Goal: Task Accomplishment & Management: Complete application form

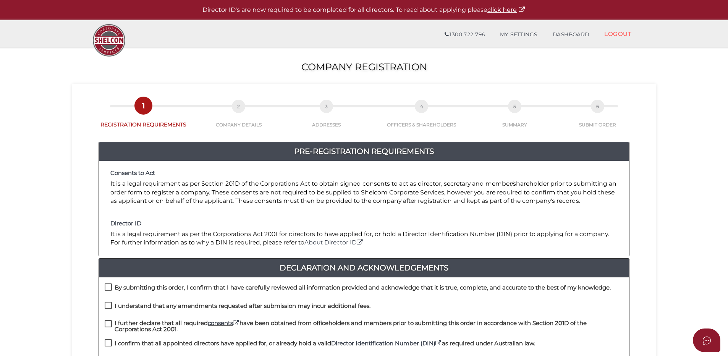
scroll to position [76, 0]
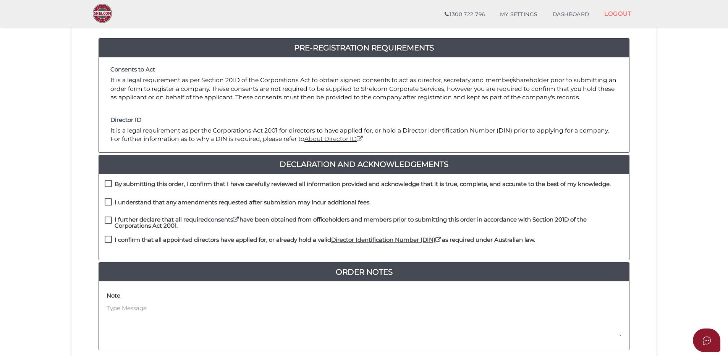
click at [107, 184] on label "By submitting this order, I confirm that I have carefully reviewed all informat…" at bounding box center [358, 186] width 506 height 10
checkbox input "true"
click at [109, 201] on label "I understand that any amendments requested after submission may incur additiona…" at bounding box center [238, 204] width 266 height 10
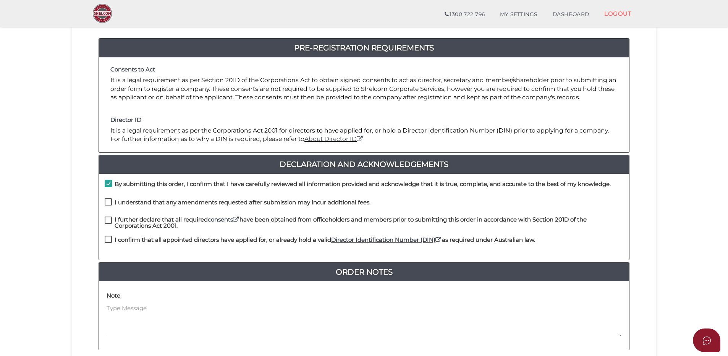
checkbox input "true"
click at [108, 220] on label "I further declare that all required consents have been obtained from officehold…" at bounding box center [364, 222] width 519 height 10
checkbox input "true"
click at [110, 239] on label "I confirm that all appointed directors have applied for, or already hold a vali…" at bounding box center [320, 242] width 430 height 10
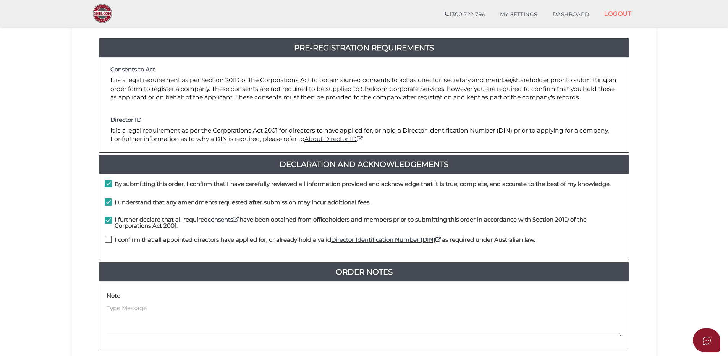
checkbox input "true"
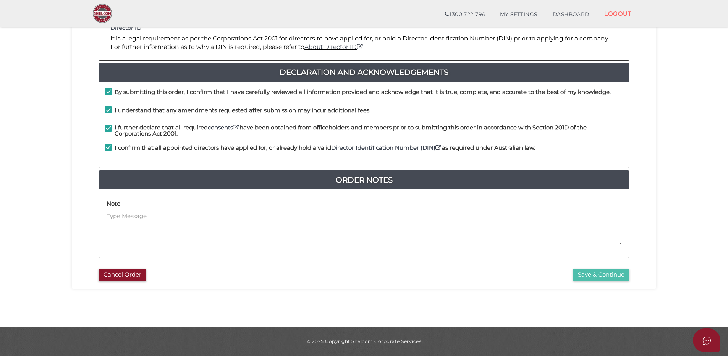
click at [601, 275] on button "Save & Continue" at bounding box center [601, 274] width 57 height 13
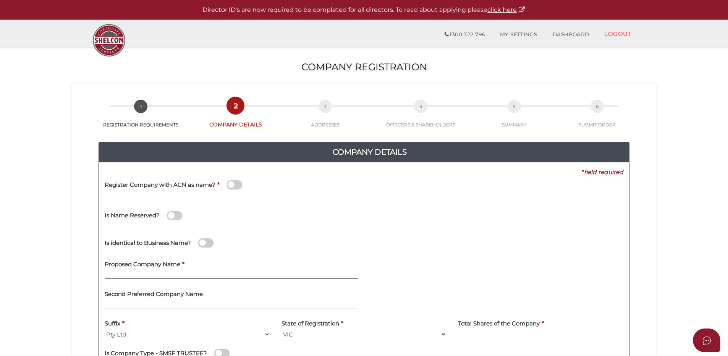
click at [121, 273] on input "text" at bounding box center [232, 275] width 254 height 8
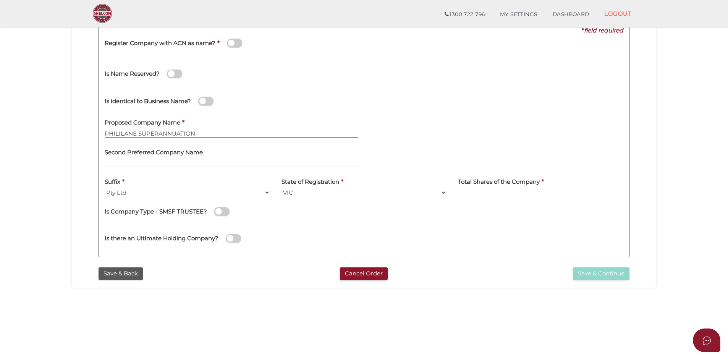
type input "PHILILANE SUPERANNUATION"
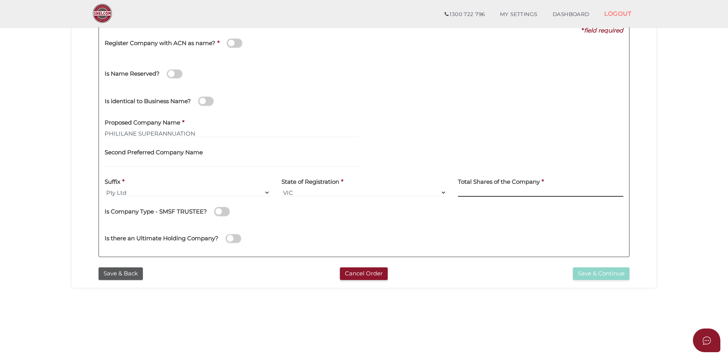
click at [508, 192] on input at bounding box center [540, 192] width 165 height 8
type input "2"
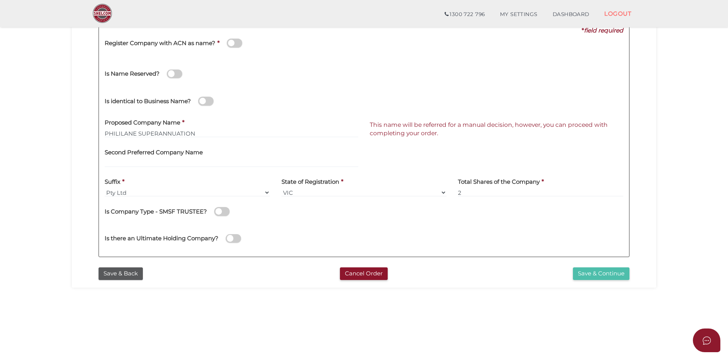
click at [605, 276] on button "Save & Continue" at bounding box center [601, 273] width 57 height 13
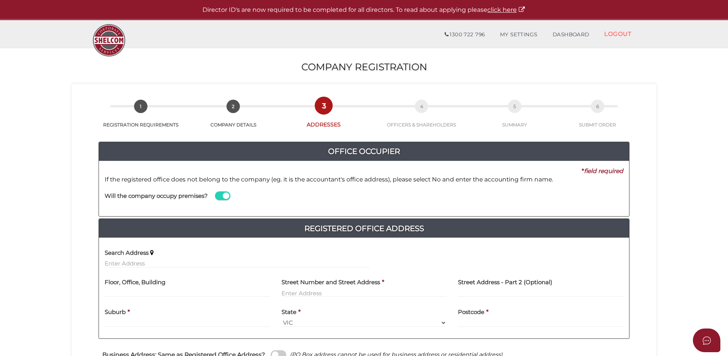
click at [221, 195] on span at bounding box center [222, 195] width 15 height 9
click at [0, 0] on input "checkbox" at bounding box center [0, 0] width 0 height 0
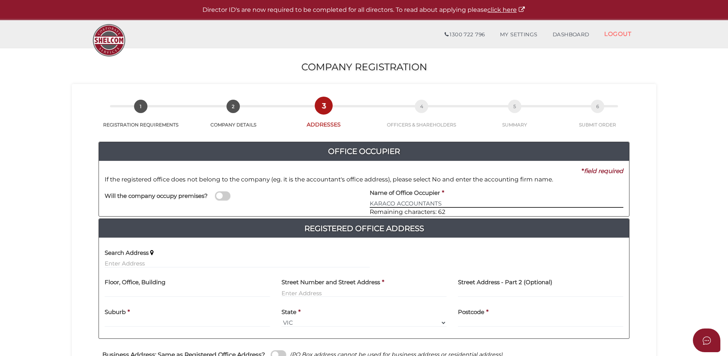
type input "KARACO ACCOUNTANTS"
click at [138, 290] on input "text" at bounding box center [187, 293] width 165 height 8
type input "GROUND FLOOR"
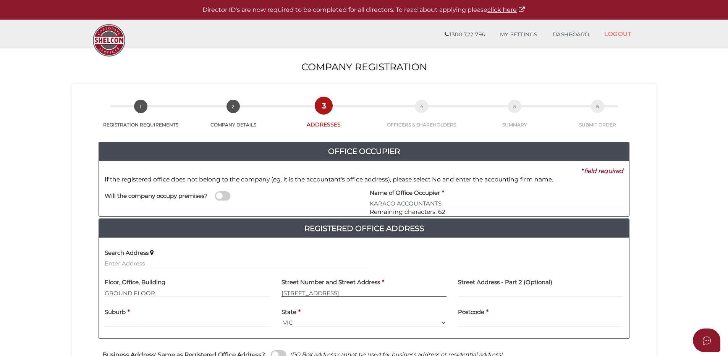
type input "339 WHITEHORSE ROAD"
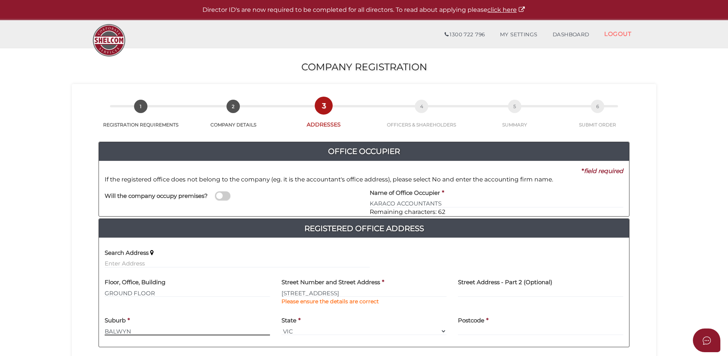
type input "BALWYN"
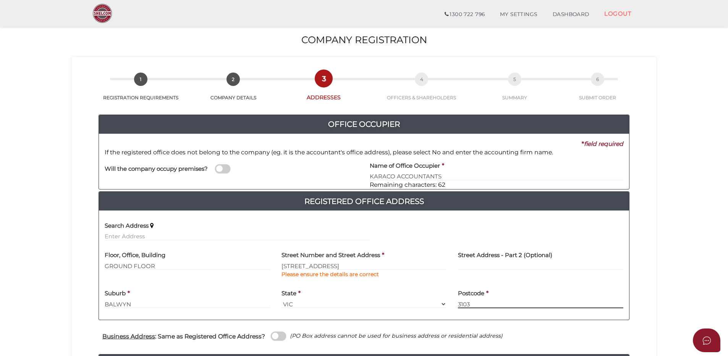
scroll to position [191, 0]
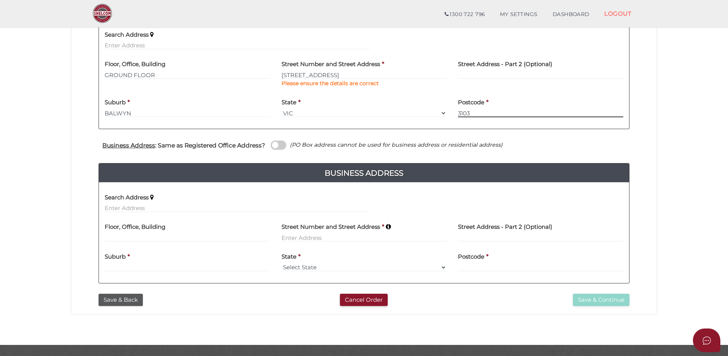
type input "3103"
click at [283, 237] on input at bounding box center [363, 237] width 165 height 8
type input "43-45 KALMAN DRIVE"
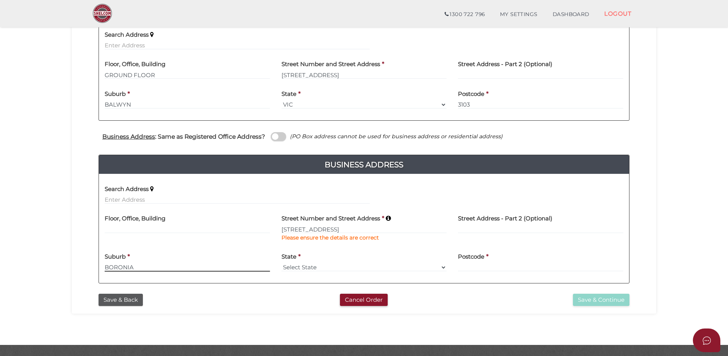
type input "BORONIA"
select select "VIC"
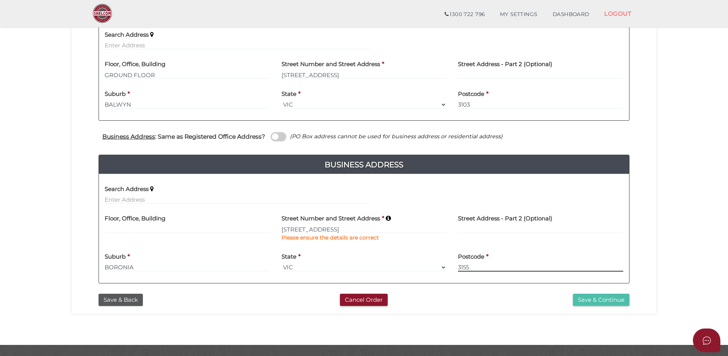
type input "3155"
click at [595, 301] on button "Save & Continue" at bounding box center [601, 300] width 57 height 13
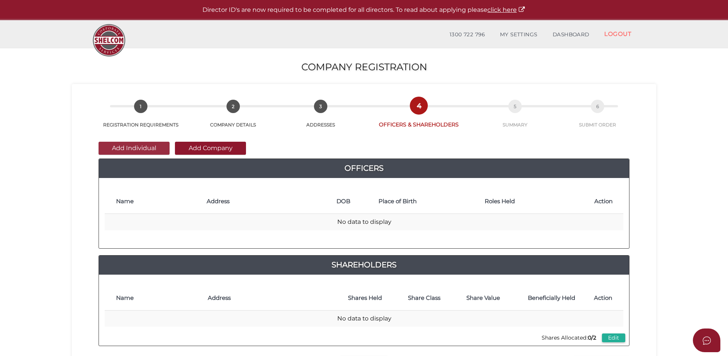
click at [134, 148] on button "Add Individual" at bounding box center [134, 148] width 71 height 13
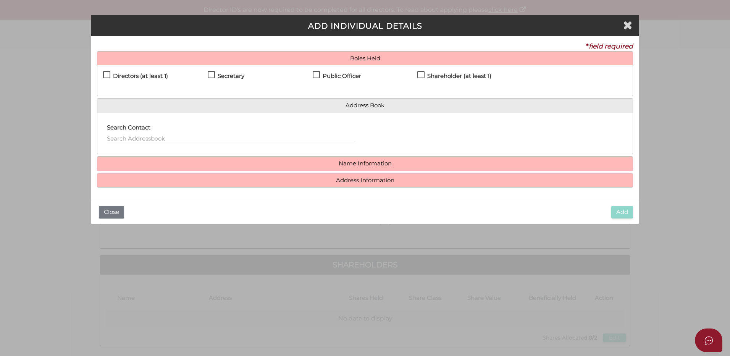
click at [107, 75] on label "Directors (at least 1)" at bounding box center [135, 78] width 65 height 10
checkbox input "true"
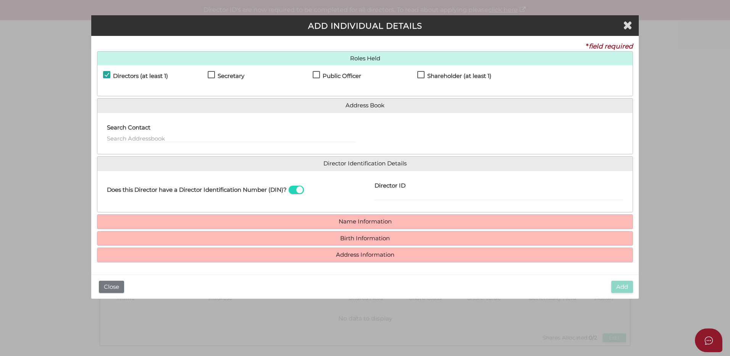
click at [213, 75] on label "Secretary" at bounding box center [226, 78] width 37 height 10
checkbox input "true"
click at [318, 75] on label "Public Officer" at bounding box center [337, 78] width 49 height 10
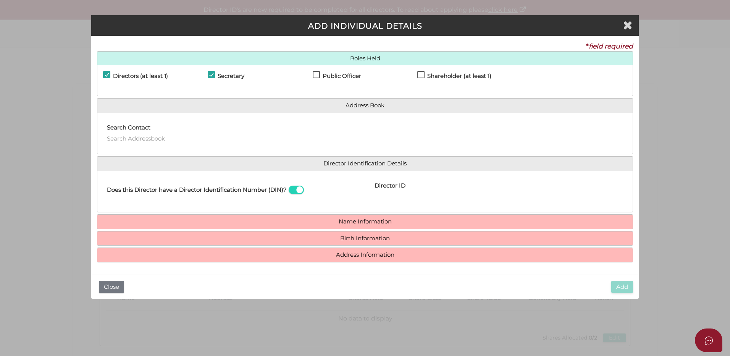
checkbox input "true"
click at [424, 76] on label "Shareholder (at least 1)" at bounding box center [454, 78] width 74 height 10
checkbox input "true"
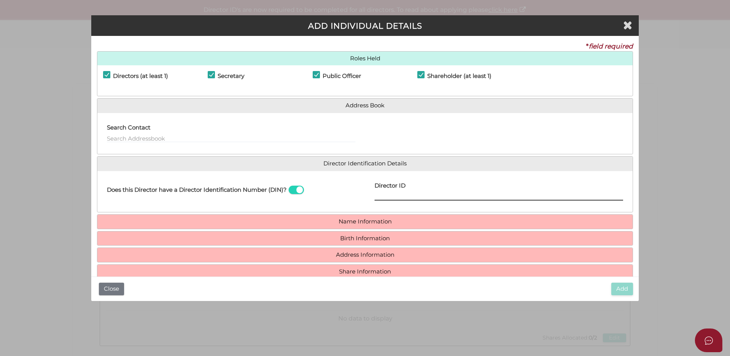
click at [380, 193] on input "Director ID" at bounding box center [499, 196] width 249 height 8
paste input "036322234916042"
type input "036322234916042"
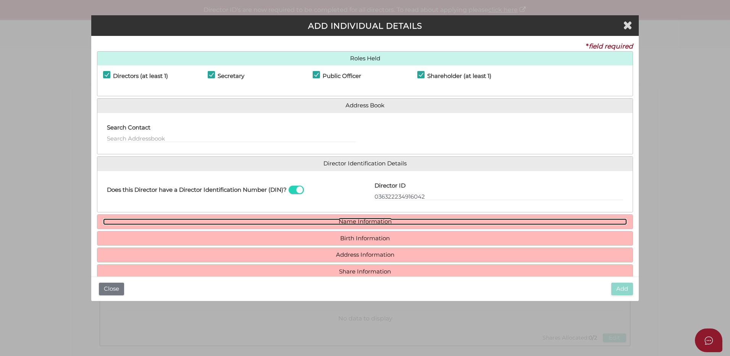
click at [365, 222] on link "Name Information" at bounding box center [365, 221] width 524 height 6
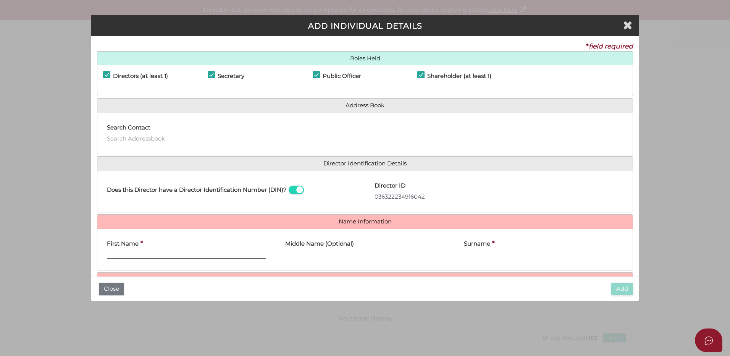
click at [110, 254] on input "First Name" at bounding box center [186, 254] width 159 height 8
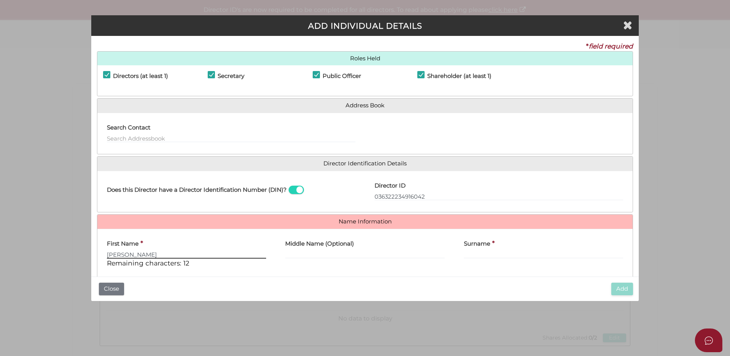
type input "PHILLIP"
type input "HUGH"
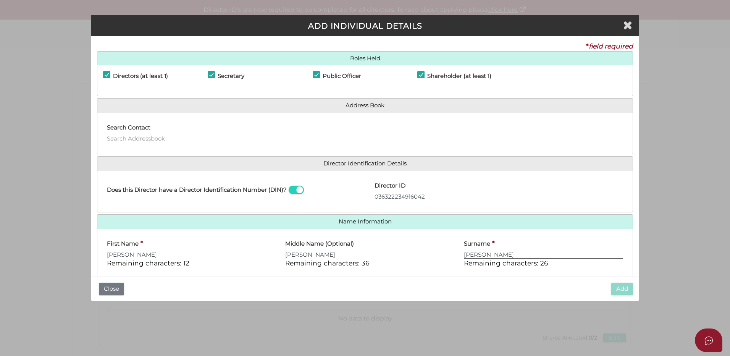
type input "RYAN"
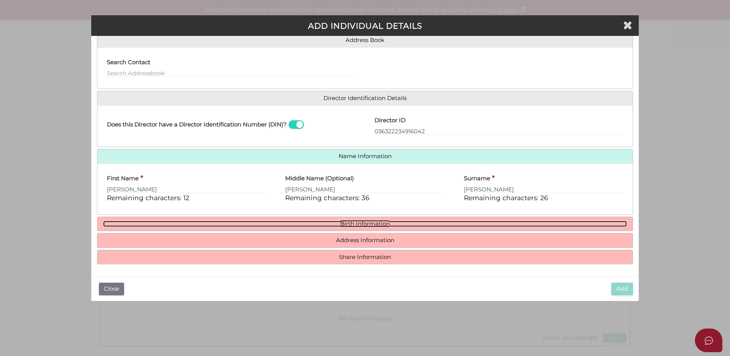
click at [361, 223] on link "Birth Information" at bounding box center [365, 224] width 524 height 6
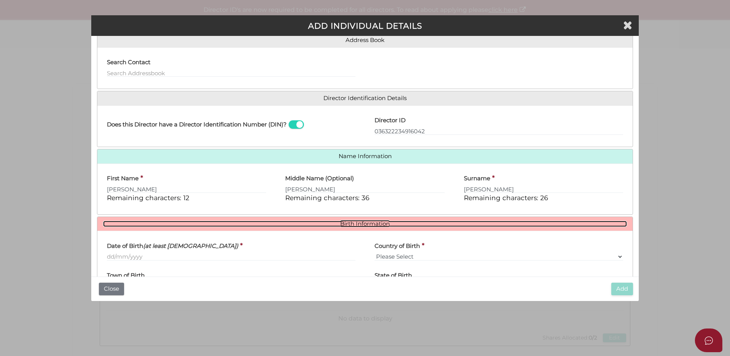
scroll to position [103, 0]
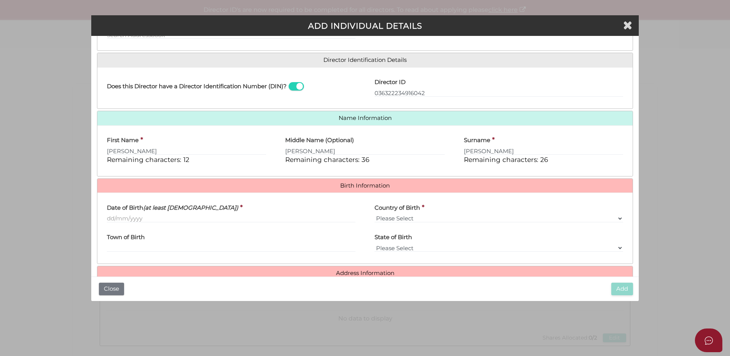
click at [107, 218] on div "Date of Birth (at least 18 years old) *" at bounding box center [231, 214] width 268 height 30
click at [108, 218] on input "Date of Birth (at least 18 years old)" at bounding box center [231, 218] width 249 height 8
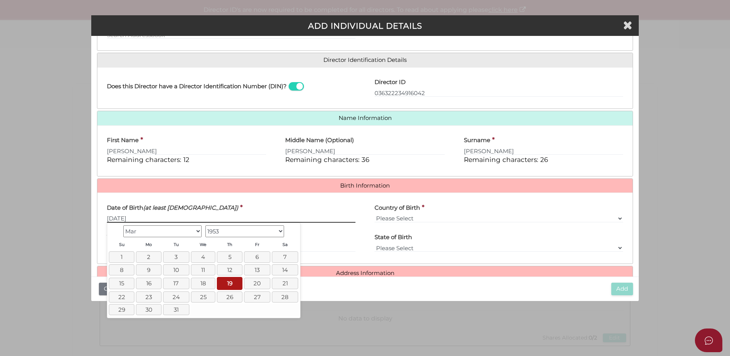
type input "[DATE]"
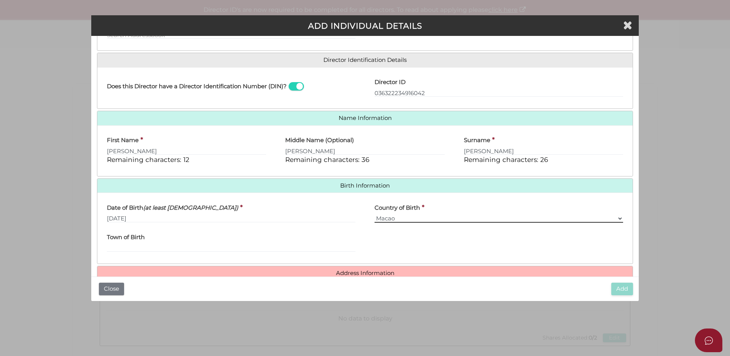
click at [404, 220] on select "Please Select v Australia Afghanistan Albania Algeria American Samoa Andorra An…" at bounding box center [499, 218] width 249 height 8
select select "[GEOGRAPHIC_DATA]"
click at [375, 214] on select "Please Select v Australia Afghanistan Albania Algeria American Samoa Andorra An…" at bounding box center [499, 218] width 249 height 8
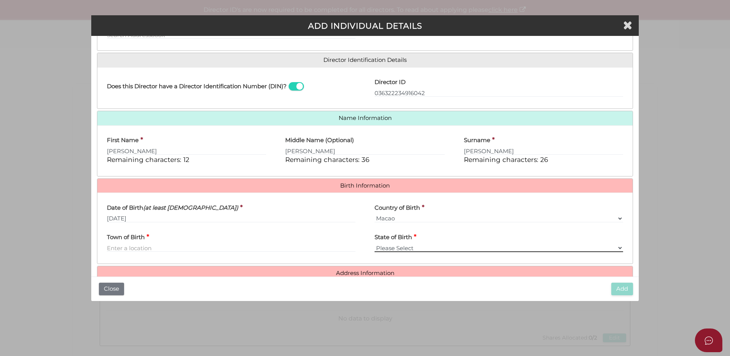
click at [401, 247] on select "Please Select VIC ACT NSW NT QLD TAS WA SA" at bounding box center [499, 248] width 249 height 8
select select "VIC"
click at [375, 244] on select "Please Select VIC ACT NSW NT QLD TAS WA SA" at bounding box center [499, 248] width 249 height 8
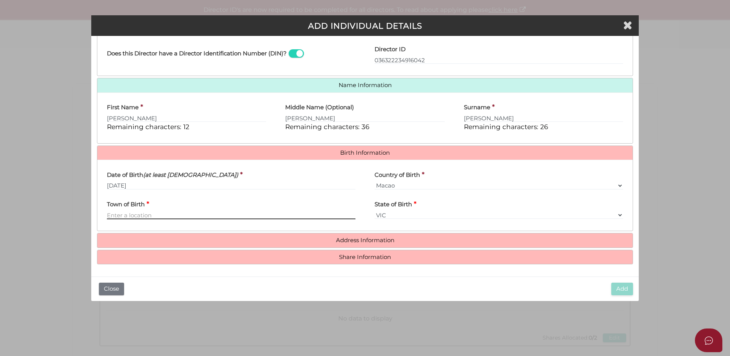
click at [194, 215] on input "Town of Birth" at bounding box center [231, 215] width 249 height 8
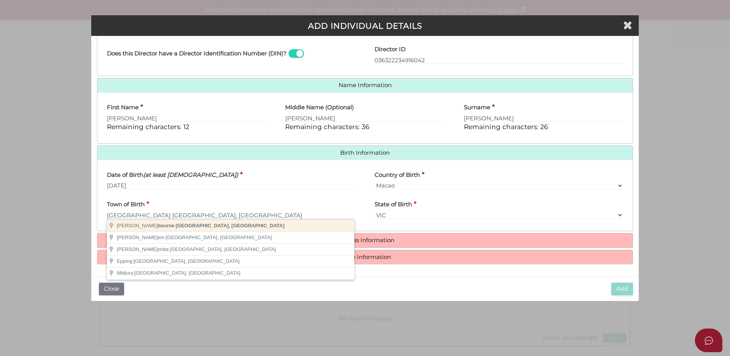
type input "Melbourne"
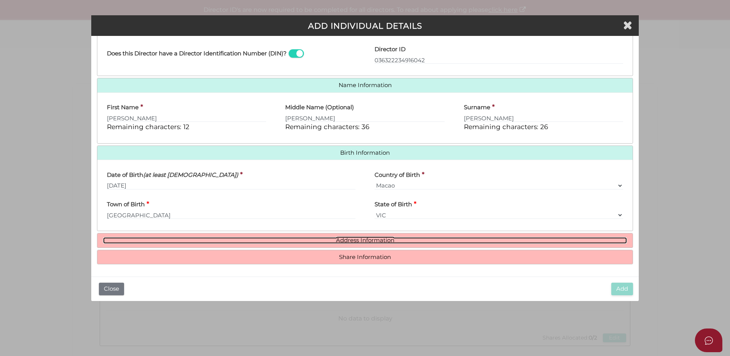
click at [365, 240] on link "Address Information" at bounding box center [365, 240] width 524 height 6
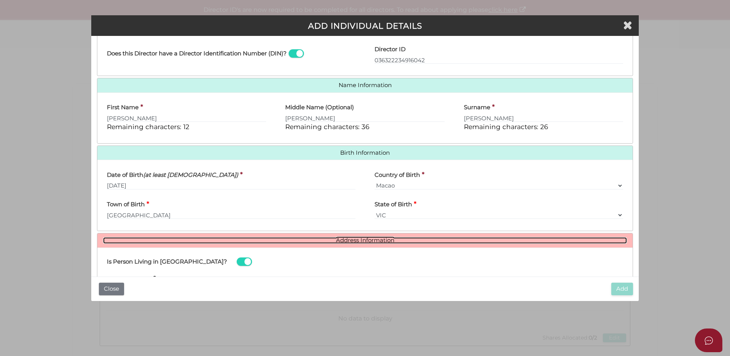
scroll to position [254, 0]
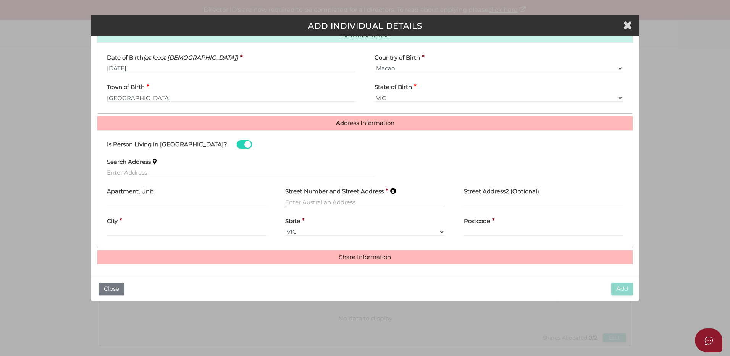
click at [286, 200] on input "text" at bounding box center [364, 202] width 159 height 8
type input "85 TAYLOR ROAD"
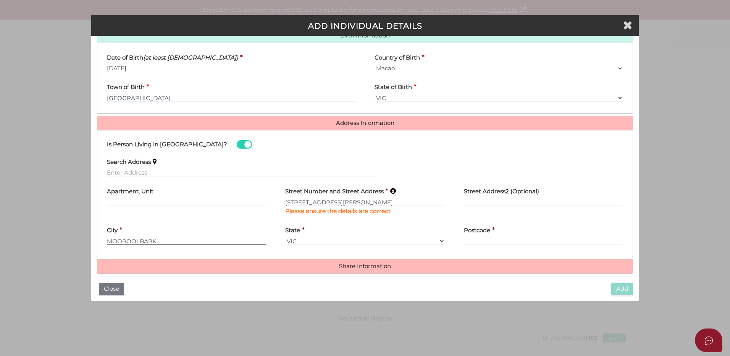
type input "MOOROOLBARK"
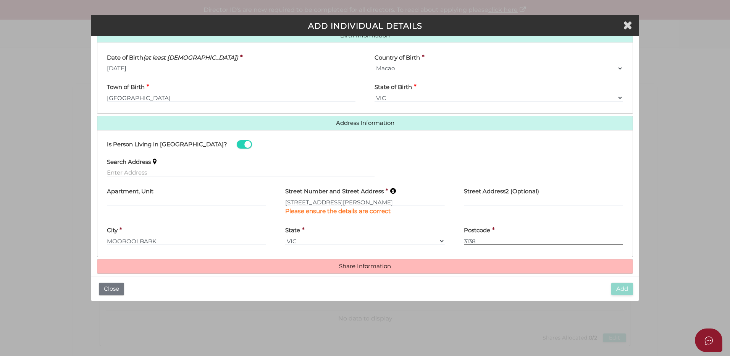
type input "3138"
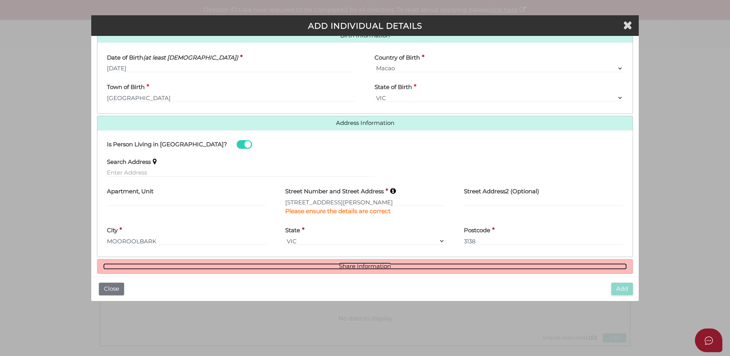
click at [377, 266] on link "Share Information" at bounding box center [365, 266] width 524 height 6
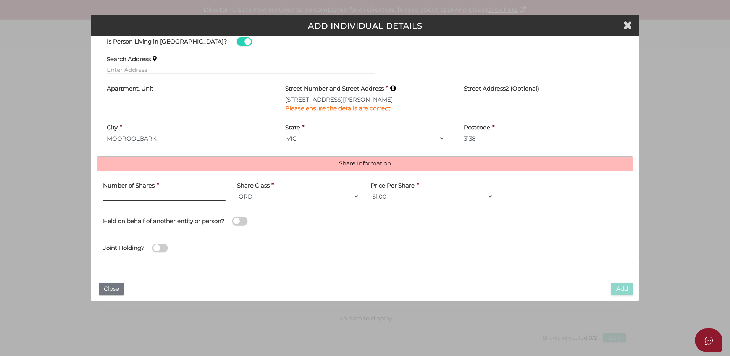
click at [152, 194] on input "text" at bounding box center [164, 196] width 123 height 8
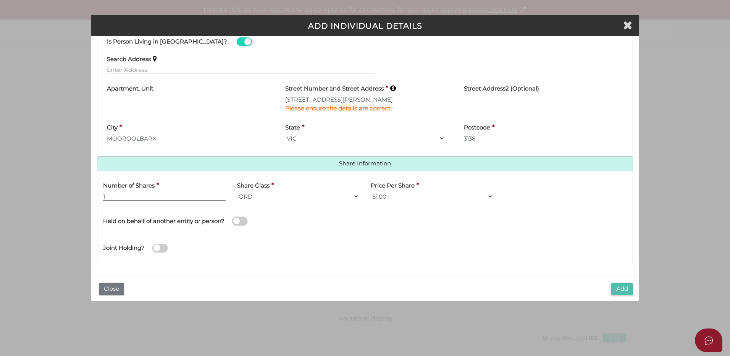
type input "1"
click at [617, 289] on button "Add" at bounding box center [622, 289] width 22 height 13
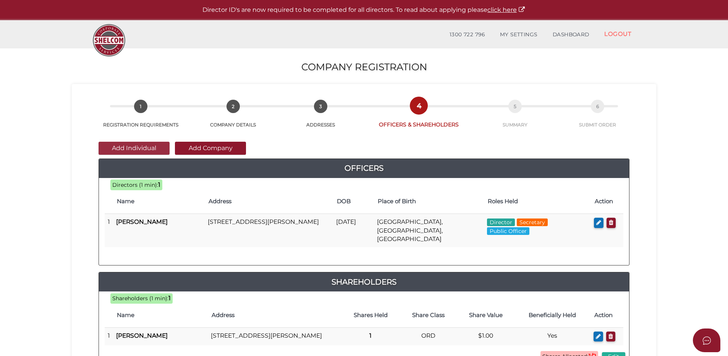
click at [140, 147] on button "Add Individual" at bounding box center [134, 148] width 71 height 13
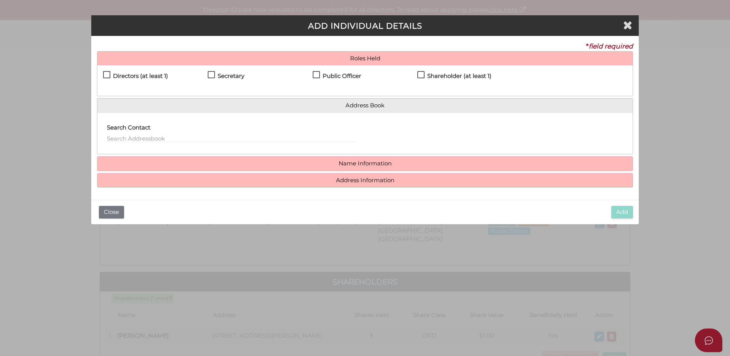
click at [106, 75] on label "Directors (at least 1)" at bounding box center [135, 78] width 65 height 10
checkbox input "true"
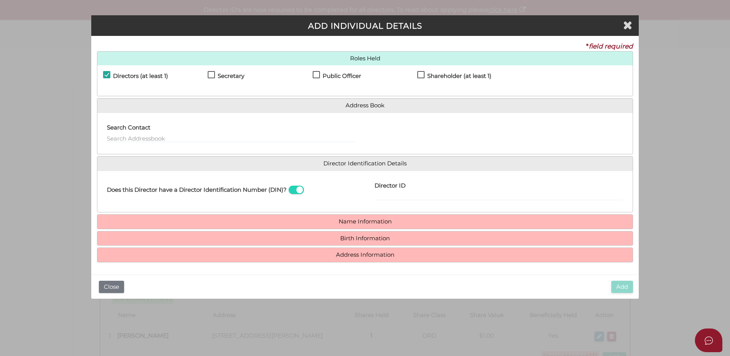
click at [420, 75] on label "Shareholder (at least 1)" at bounding box center [454, 78] width 74 height 10
checkbox input "true"
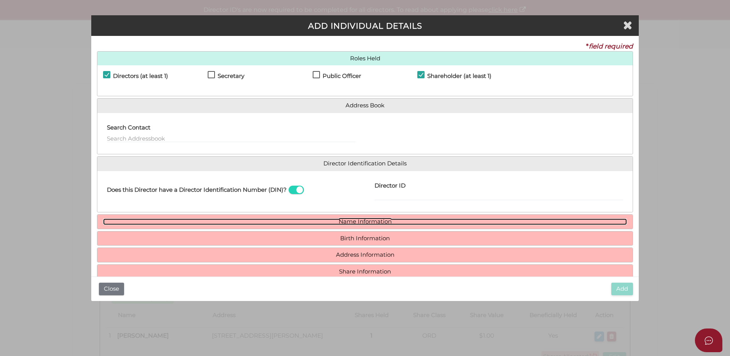
click at [364, 223] on link "Name Information" at bounding box center [365, 221] width 524 height 6
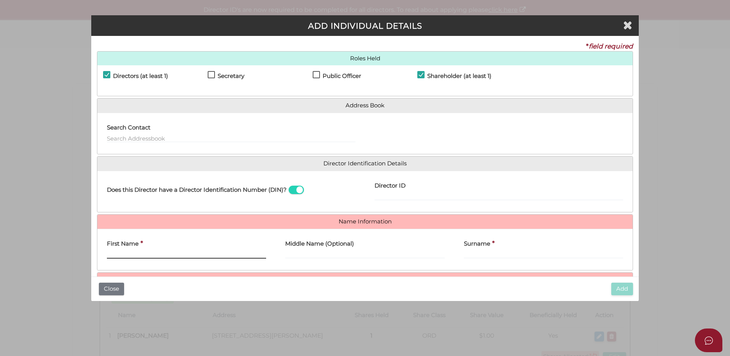
click at [208, 254] on input "First Name" at bounding box center [186, 254] width 159 height 8
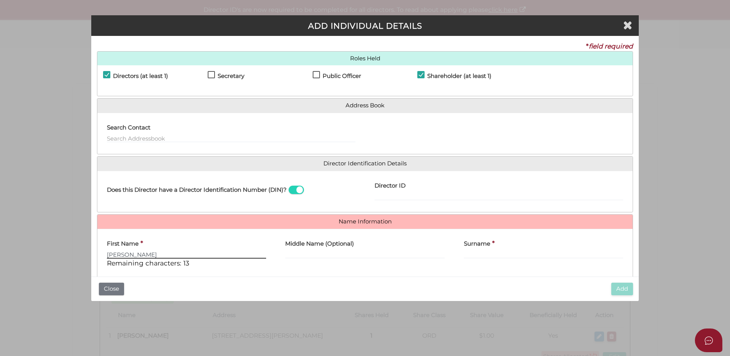
type input "ELAINE"
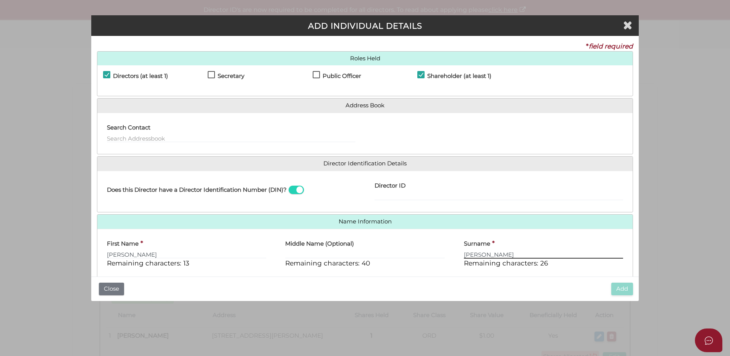
type input "RYAN"
click at [375, 197] on input "Director ID" at bounding box center [499, 196] width 249 height 8
paste input "036041617504365"
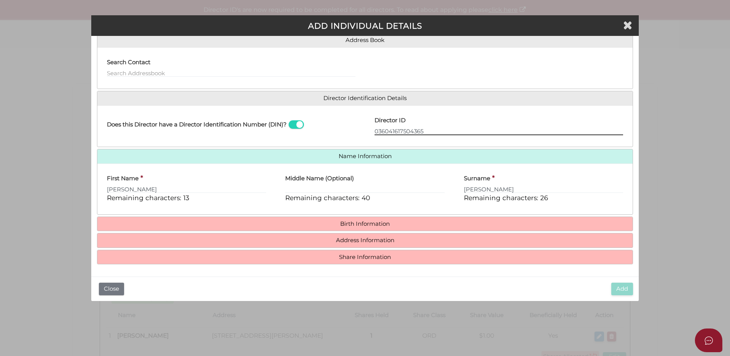
type input "036041617504365"
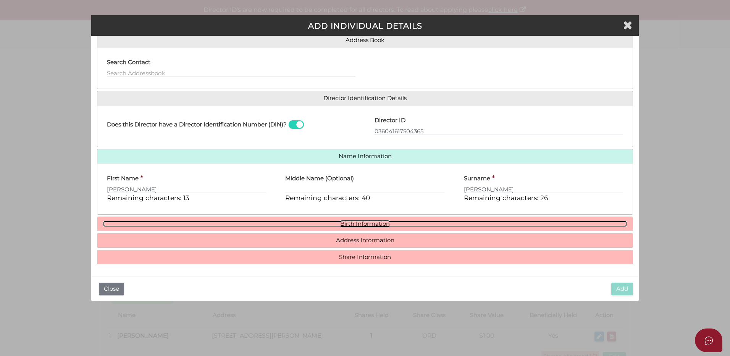
click at [367, 221] on link "Birth Information" at bounding box center [365, 224] width 524 height 6
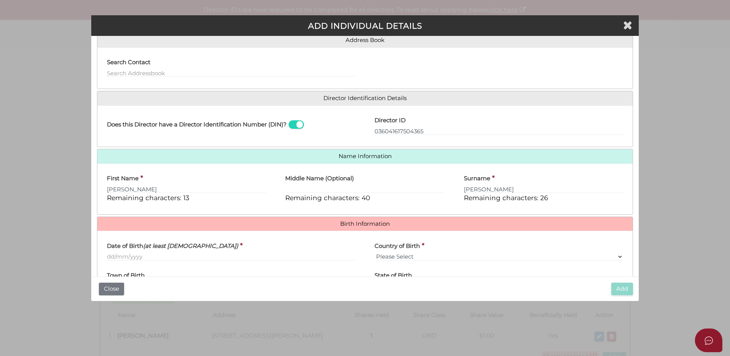
scroll to position [103, 0]
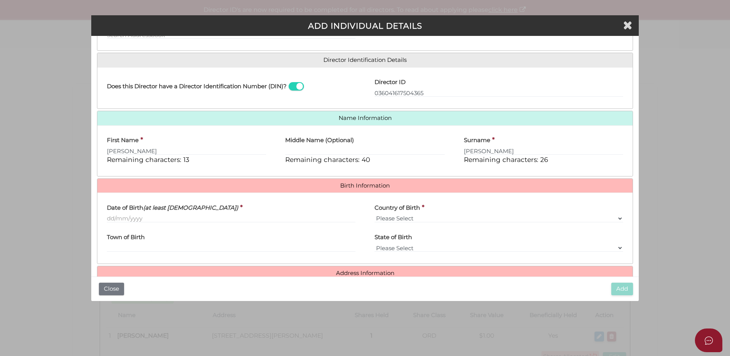
click at [107, 218] on div "Date of Birth (at least 18 years old) *" at bounding box center [231, 214] width 268 height 30
click at [108, 218] on input "Date of Birth (at least 18 years old)" at bounding box center [231, 218] width 249 height 8
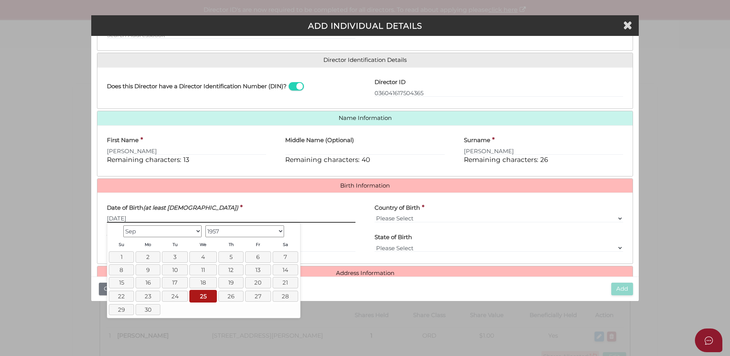
type input "[DATE]"
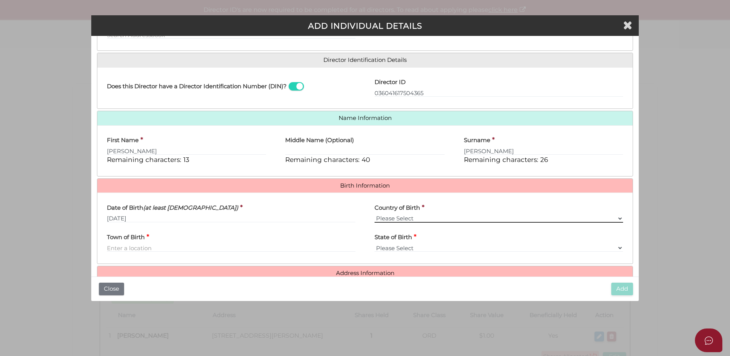
click at [410, 218] on select "Please Select v Australia Afghanistan Albania Algeria American Samoa Andorra An…" at bounding box center [499, 218] width 249 height 8
click at [334, 219] on input "[DATE]" at bounding box center [231, 218] width 249 height 8
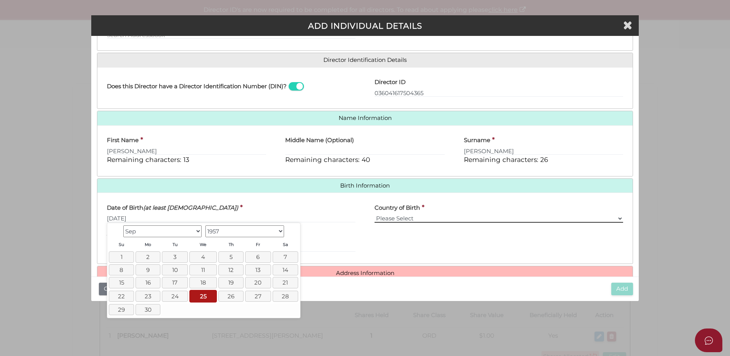
drag, startPoint x: 393, startPoint y: 217, endPoint x: 404, endPoint y: 217, distance: 10.7
click at [393, 217] on select "Please Select v Australia Afghanistan Albania Algeria American Samoa Andorra An…" at bounding box center [499, 218] width 249 height 8
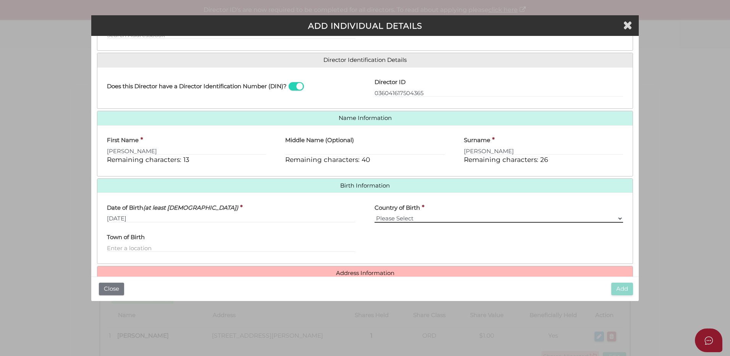
select select "[GEOGRAPHIC_DATA]"
click at [375, 214] on select "Please Select v Australia Afghanistan Albania Algeria American Samoa Andorra An…" at bounding box center [499, 218] width 249 height 8
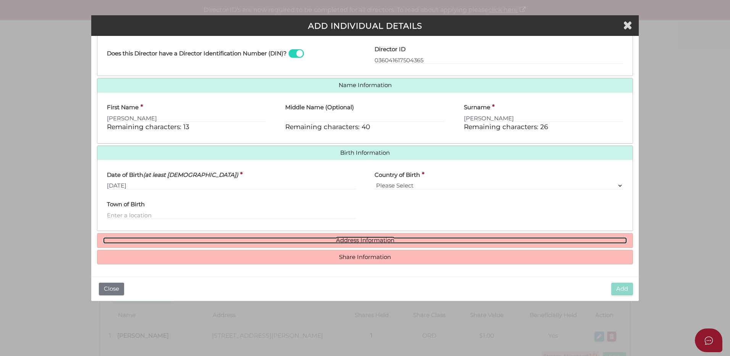
click at [369, 241] on link "Address Information" at bounding box center [365, 240] width 524 height 6
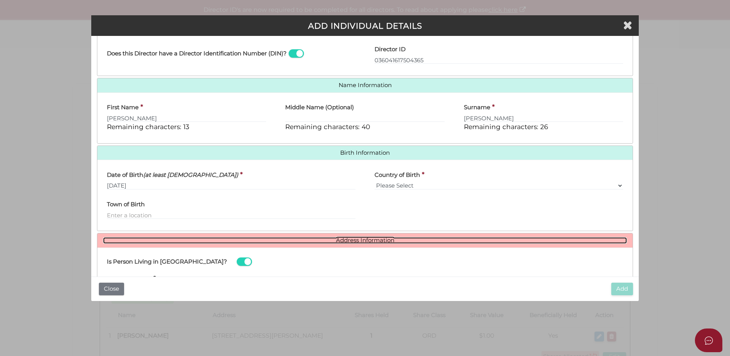
scroll to position [254, 0]
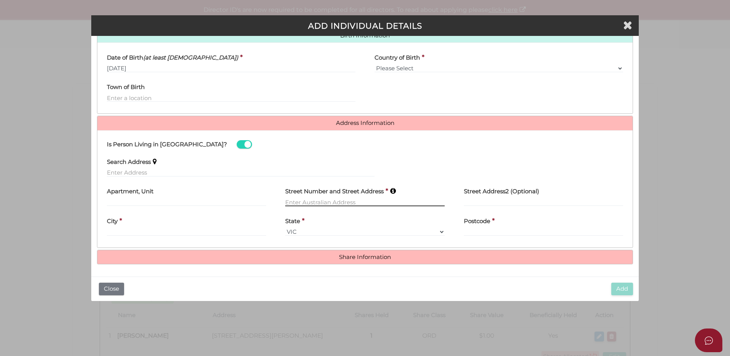
click at [286, 202] on input "text" at bounding box center [364, 202] width 159 height 8
type input "85 TAYLOR ROAD"
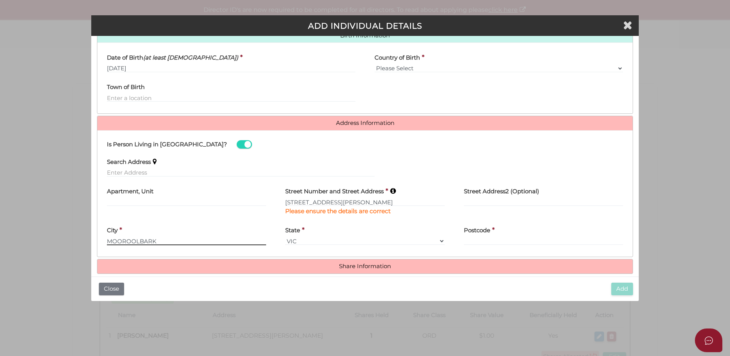
type input "MOOROOLBARK"
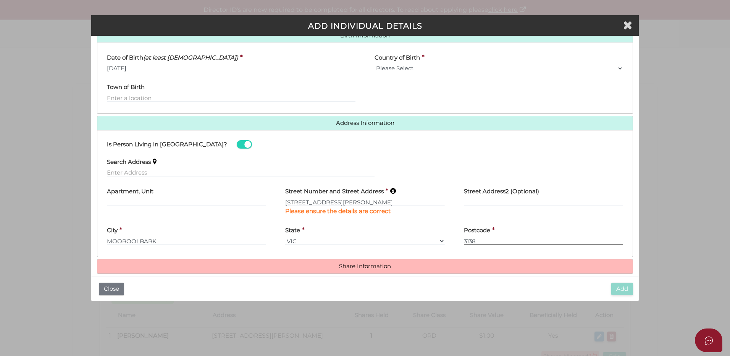
type input "3138"
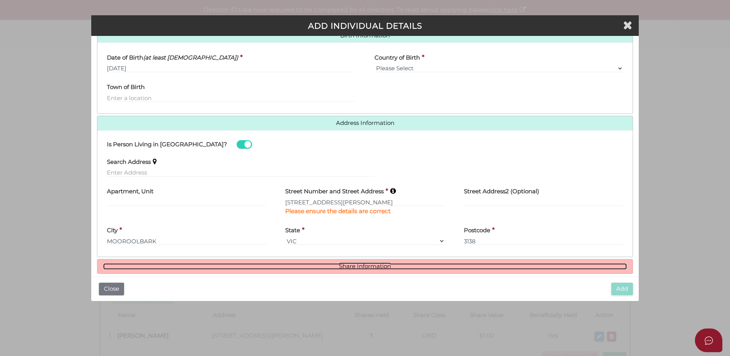
click at [364, 269] on link "Share Information" at bounding box center [365, 266] width 524 height 6
click at [364, 265] on link "Share Information" at bounding box center [365, 266] width 524 height 6
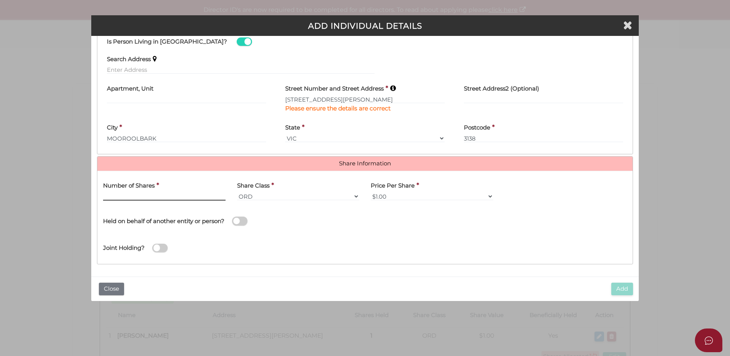
click at [144, 193] on input "text" at bounding box center [164, 196] width 123 height 8
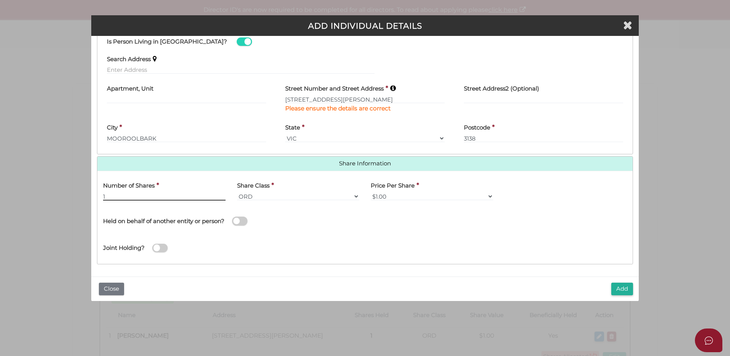
scroll to position [242, 0]
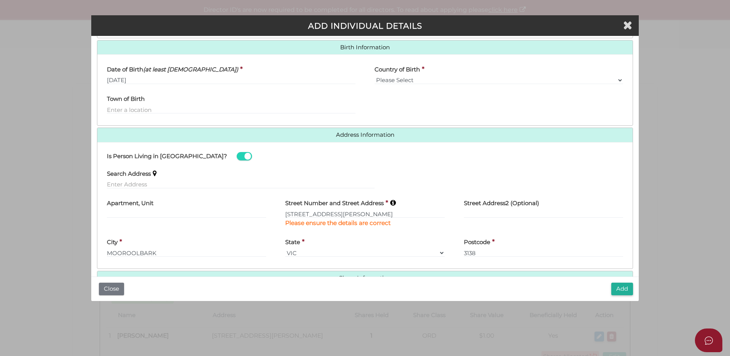
type input "1"
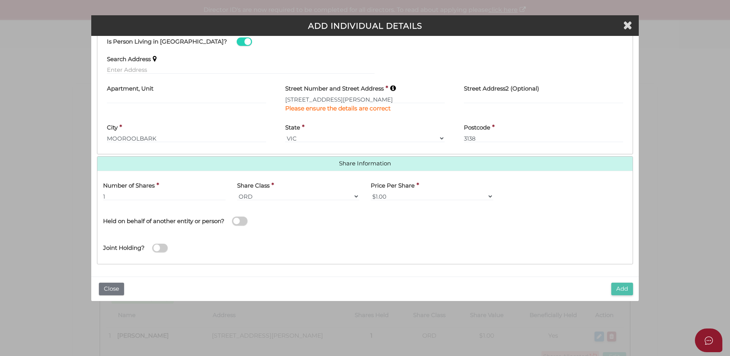
click at [621, 288] on button "Add" at bounding box center [622, 289] width 22 height 13
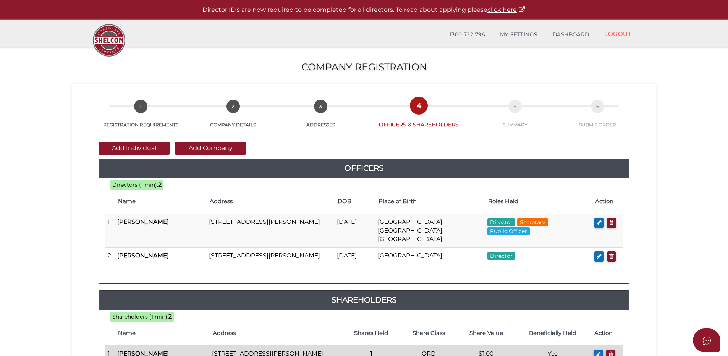
scroll to position [153, 0]
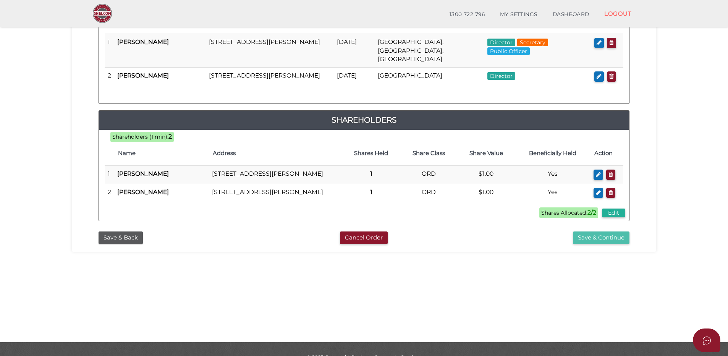
click at [586, 244] on button "Save & Continue" at bounding box center [601, 237] width 57 height 13
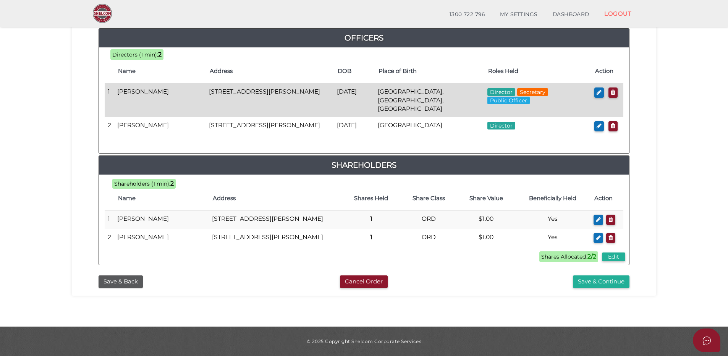
scroll to position [217, 0]
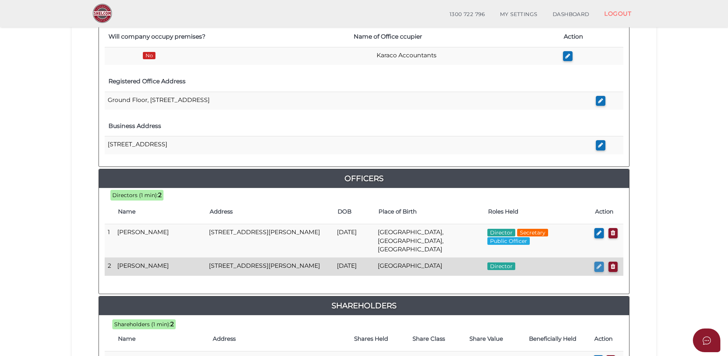
click at [597, 264] on icon "button" at bounding box center [599, 267] width 5 height 6
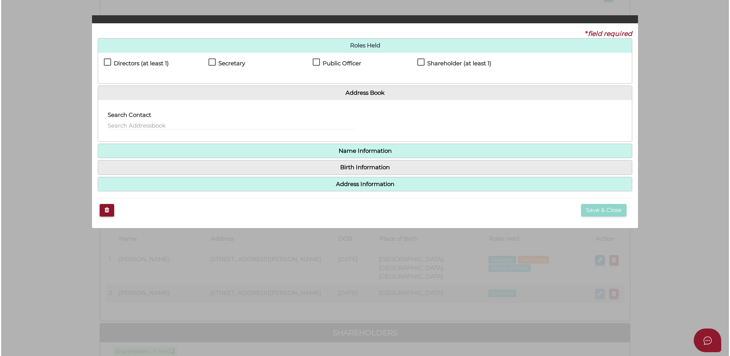
scroll to position [0, 0]
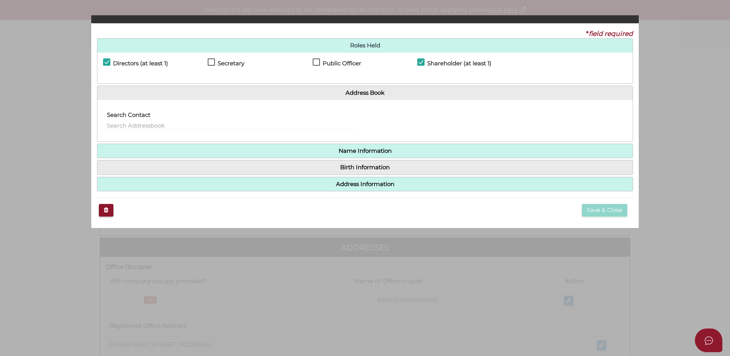
checkbox input "true"
type input "36041617504365"
type input "[DATE]"
select select "[GEOGRAPHIC_DATA]"
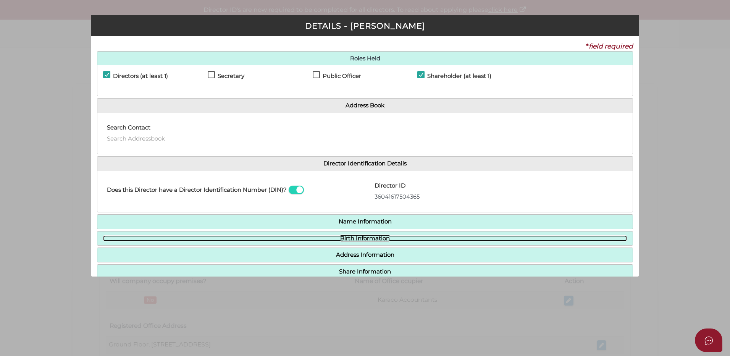
click at [364, 236] on link "Birth Information" at bounding box center [365, 238] width 524 height 6
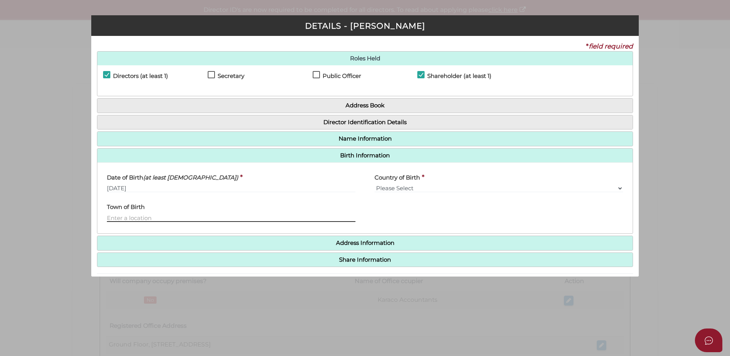
click at [112, 217] on input "text" at bounding box center [231, 217] width 249 height 8
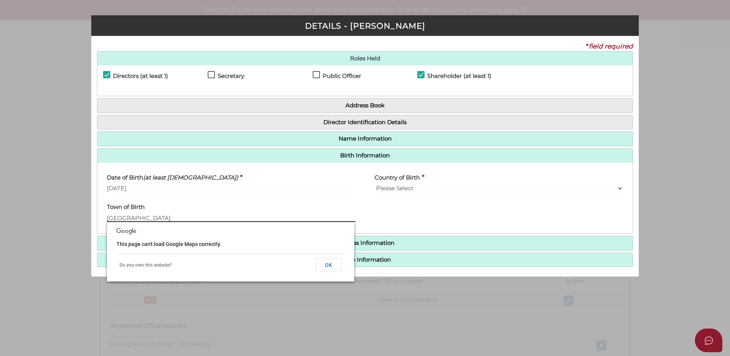
type input "NOTTINGHAM"
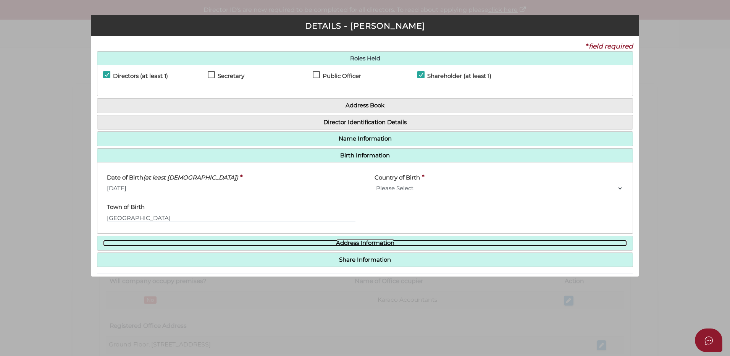
scroll to position [27, 0]
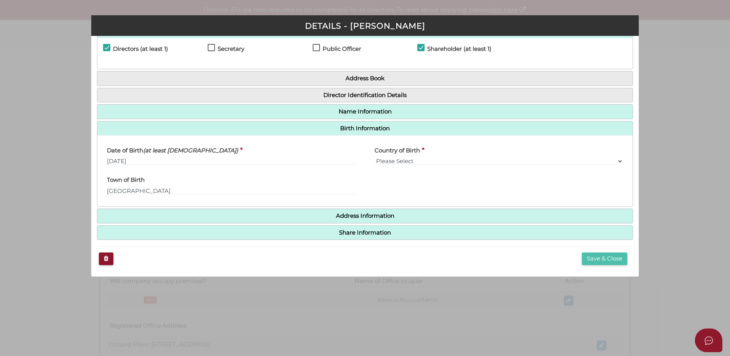
click at [603, 256] on button "Save & Close" at bounding box center [604, 258] width 45 height 13
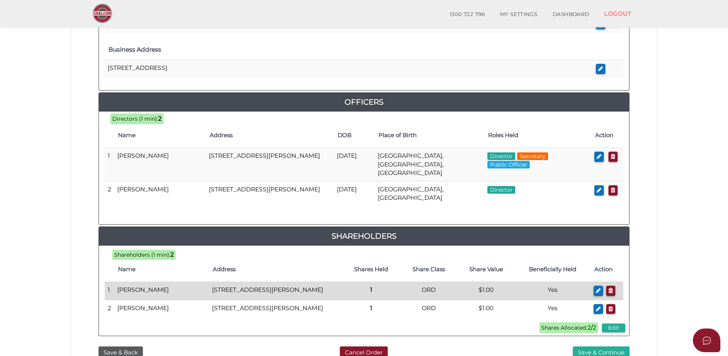
scroll to position [370, 0]
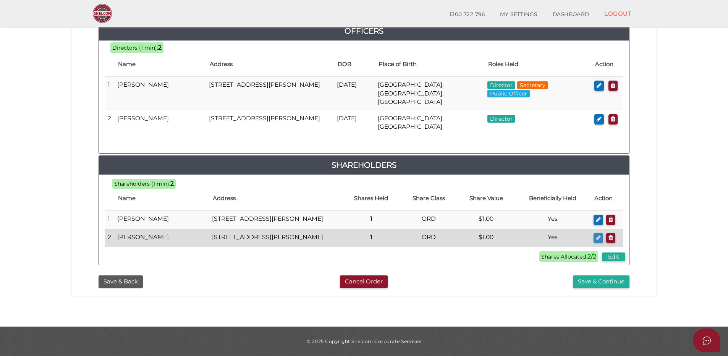
click at [599, 235] on icon "button" at bounding box center [598, 238] width 5 height 6
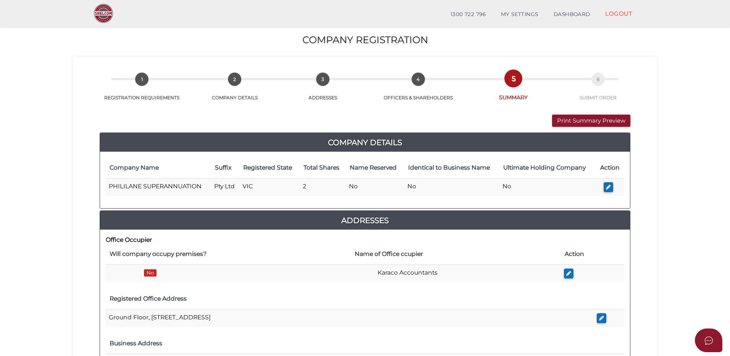
checkbox input "true"
type input "36041617504365"
type input "[DATE]"
select select "[GEOGRAPHIC_DATA]"
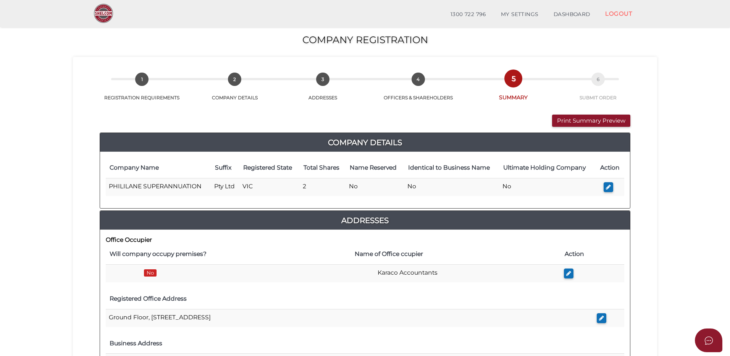
type input "[GEOGRAPHIC_DATA]"
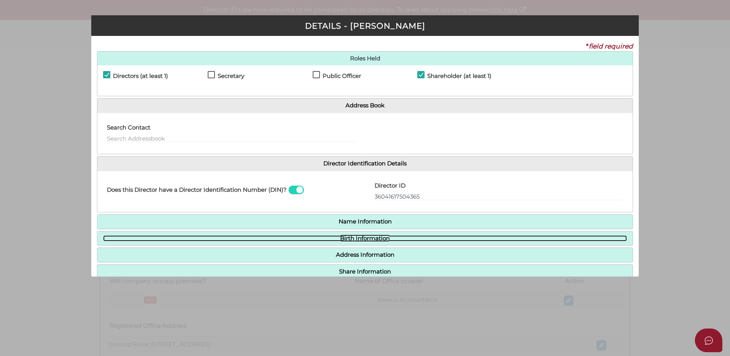
click at [364, 239] on link "Birth Information" at bounding box center [365, 238] width 524 height 6
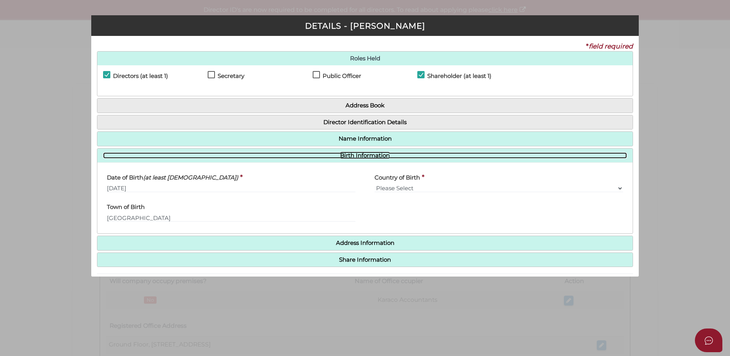
scroll to position [27, 0]
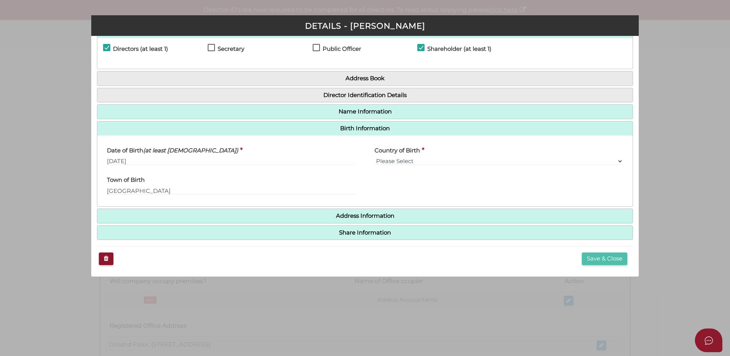
click at [616, 257] on button "Save & Close" at bounding box center [604, 258] width 45 height 13
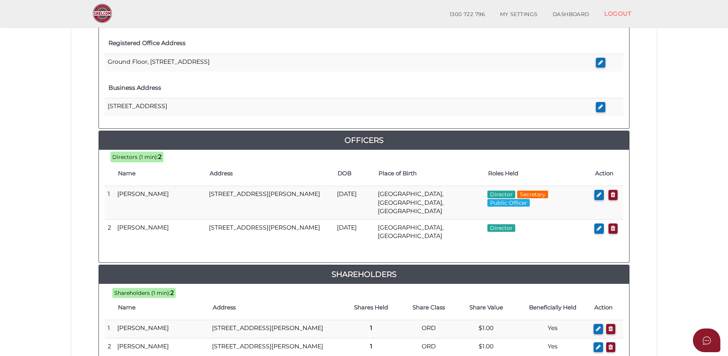
scroll to position [370, 0]
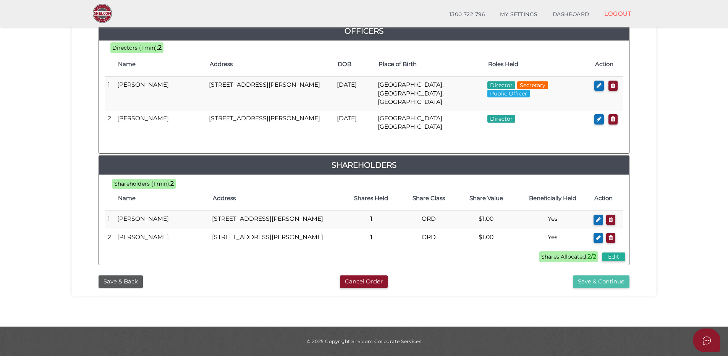
click at [603, 283] on button "Save & Continue" at bounding box center [601, 281] width 57 height 13
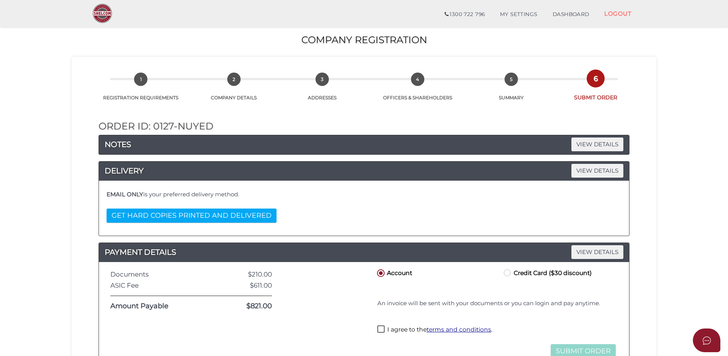
scroll to position [168, 0]
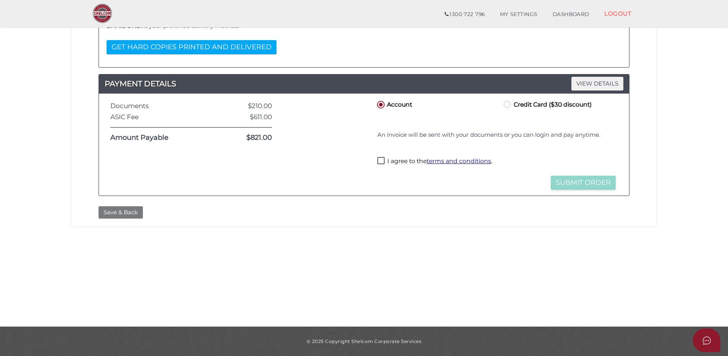
click at [119, 215] on button "Save & Back" at bounding box center [121, 212] width 44 height 13
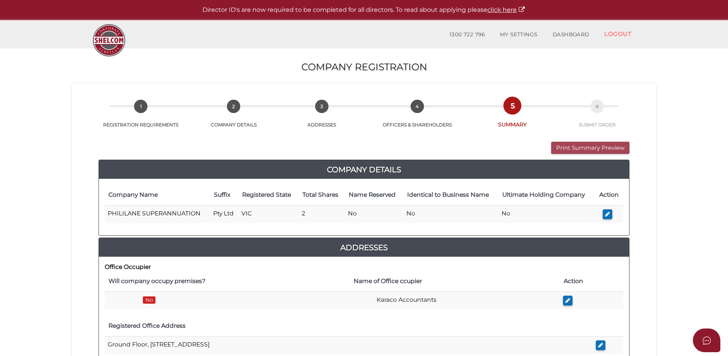
click at [591, 149] on button "Print Summary Preview" at bounding box center [590, 148] width 78 height 13
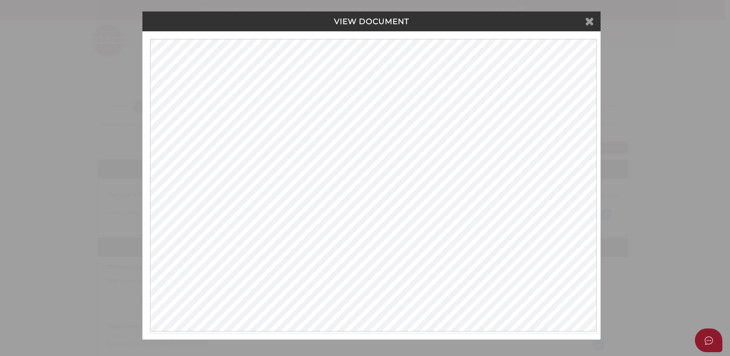
click at [590, 25] on icon at bounding box center [589, 20] width 9 height 11
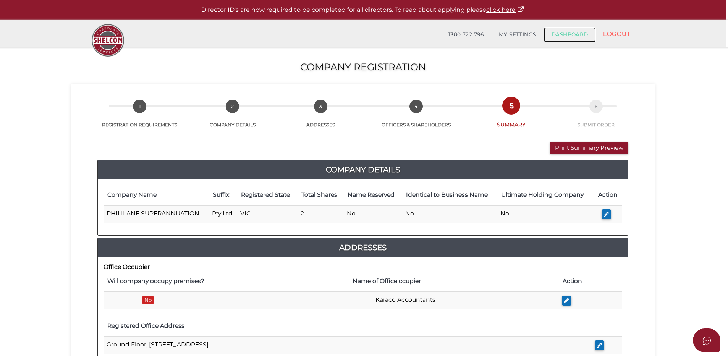
click at [565, 34] on link "DASHBOARD" at bounding box center [570, 34] width 52 height 15
